Goal: Find specific page/section: Find specific page/section

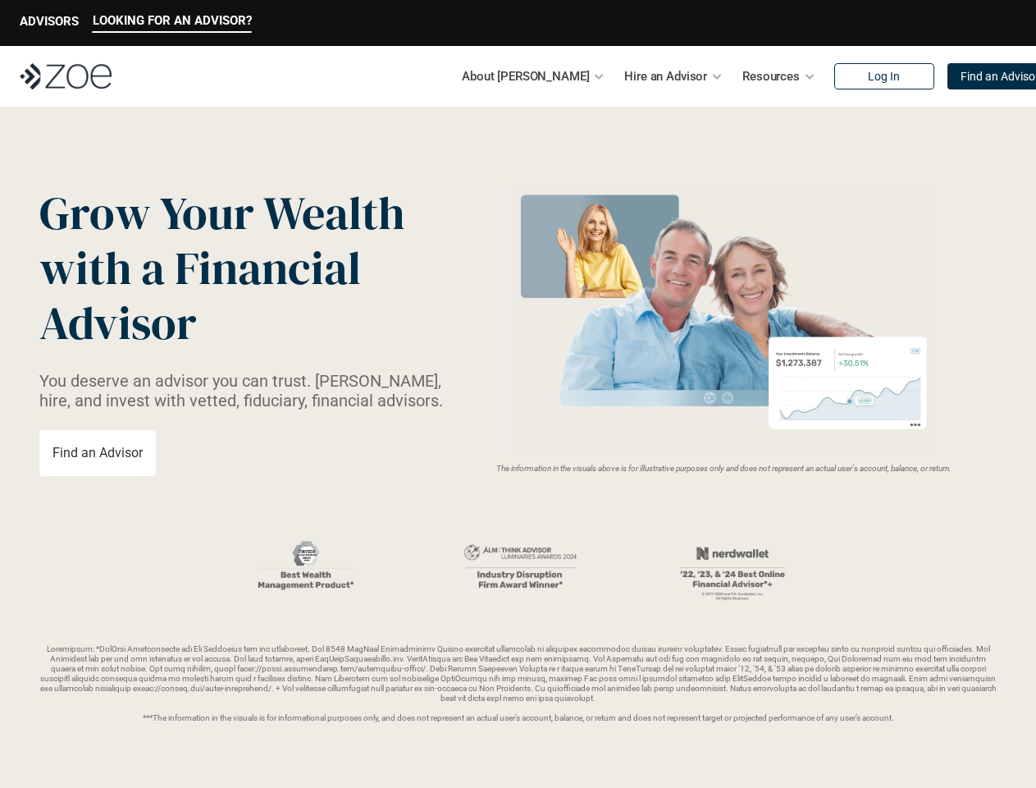
click at [518, 394] on img at bounding box center [724, 320] width 437 height 267
click at [172, 23] on p "LOOKING FOR AN ADVISOR?" at bounding box center [172, 20] width 159 height 15
click at [49, 23] on p "ADVISORS" at bounding box center [49, 21] width 59 height 15
